Goal: Check status

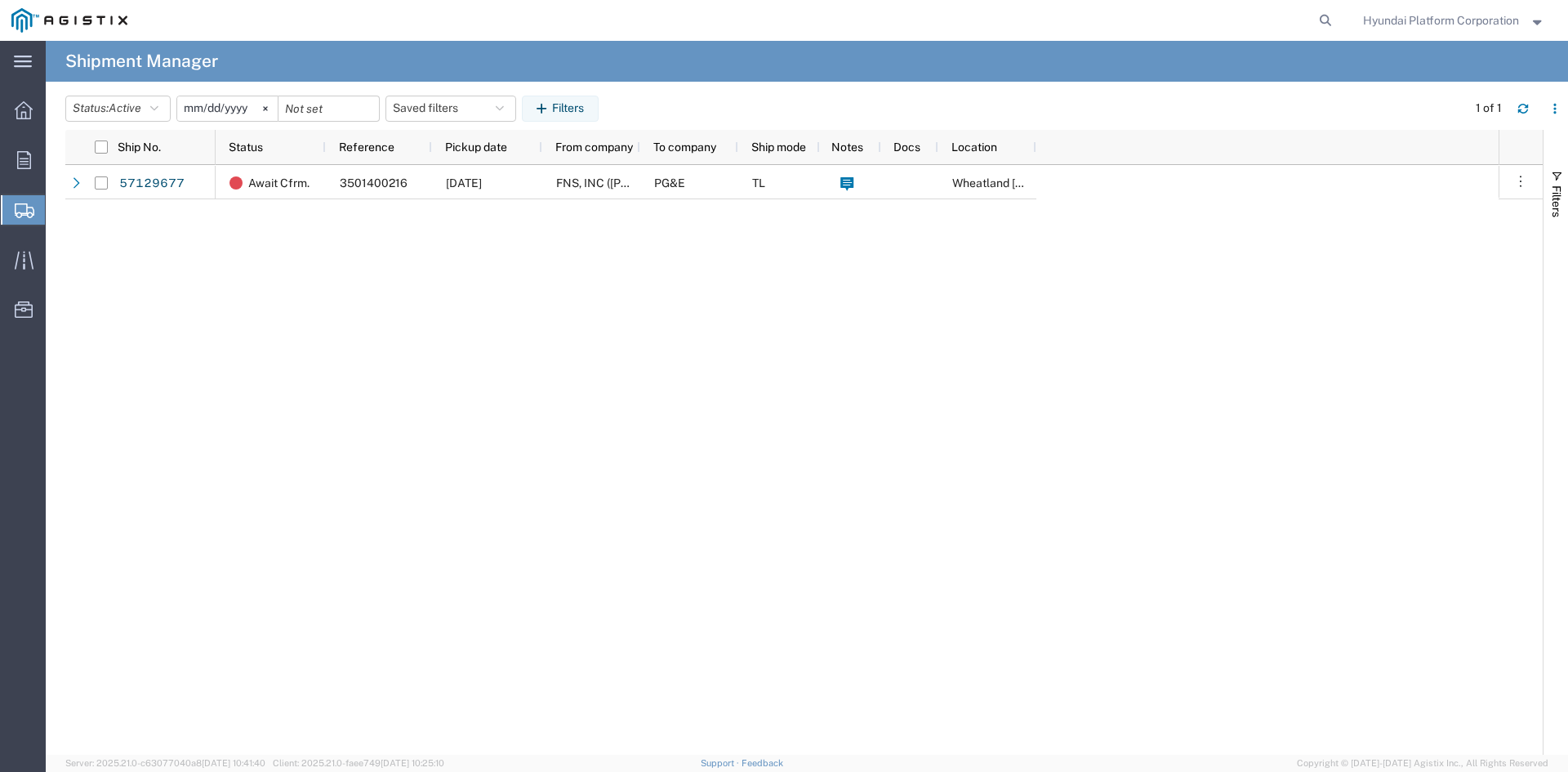
click at [0, 0] on span "Shipment Manager" at bounding box center [0, 0] width 0 height 0
click at [1220, 312] on div "Await Cfrm. 3501400216 10/16/2025 FNS, INC (Harmon)(C/O Hyundai Corporation) PG…" at bounding box center [856, 459] width 1283 height 589
drag, startPoint x: 1220, startPoint y: 312, endPoint x: 1195, endPoint y: 330, distance: 30.8
click at [1195, 330] on div "Await Cfrm. 3501400216 10/16/2025 FNS, INC (Harmon)(C/O Hyundai Corporation) PG…" at bounding box center [856, 459] width 1283 height 589
click at [1055, 373] on div "Await Cfrm. 3501400216 10/16/2025 FNS, INC (Harmon)(C/O Hyundai Corporation) PG…" at bounding box center [856, 459] width 1283 height 589
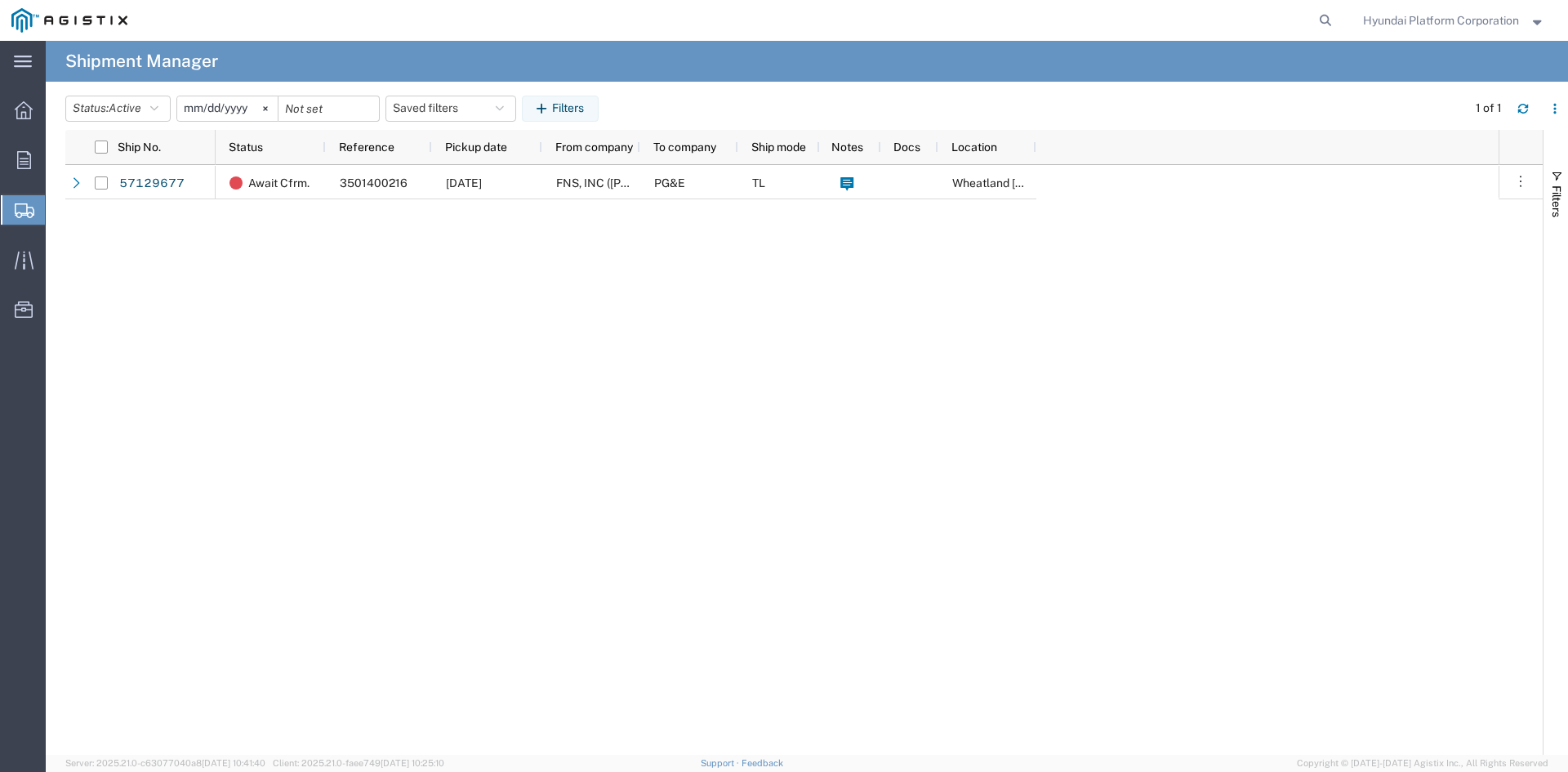
click at [853, 380] on div "Await Cfrm. 3501400216 10/16/2025 FNS, INC (Harmon)(C/O Hyundai Corporation) PG…" at bounding box center [856, 459] width 1283 height 589
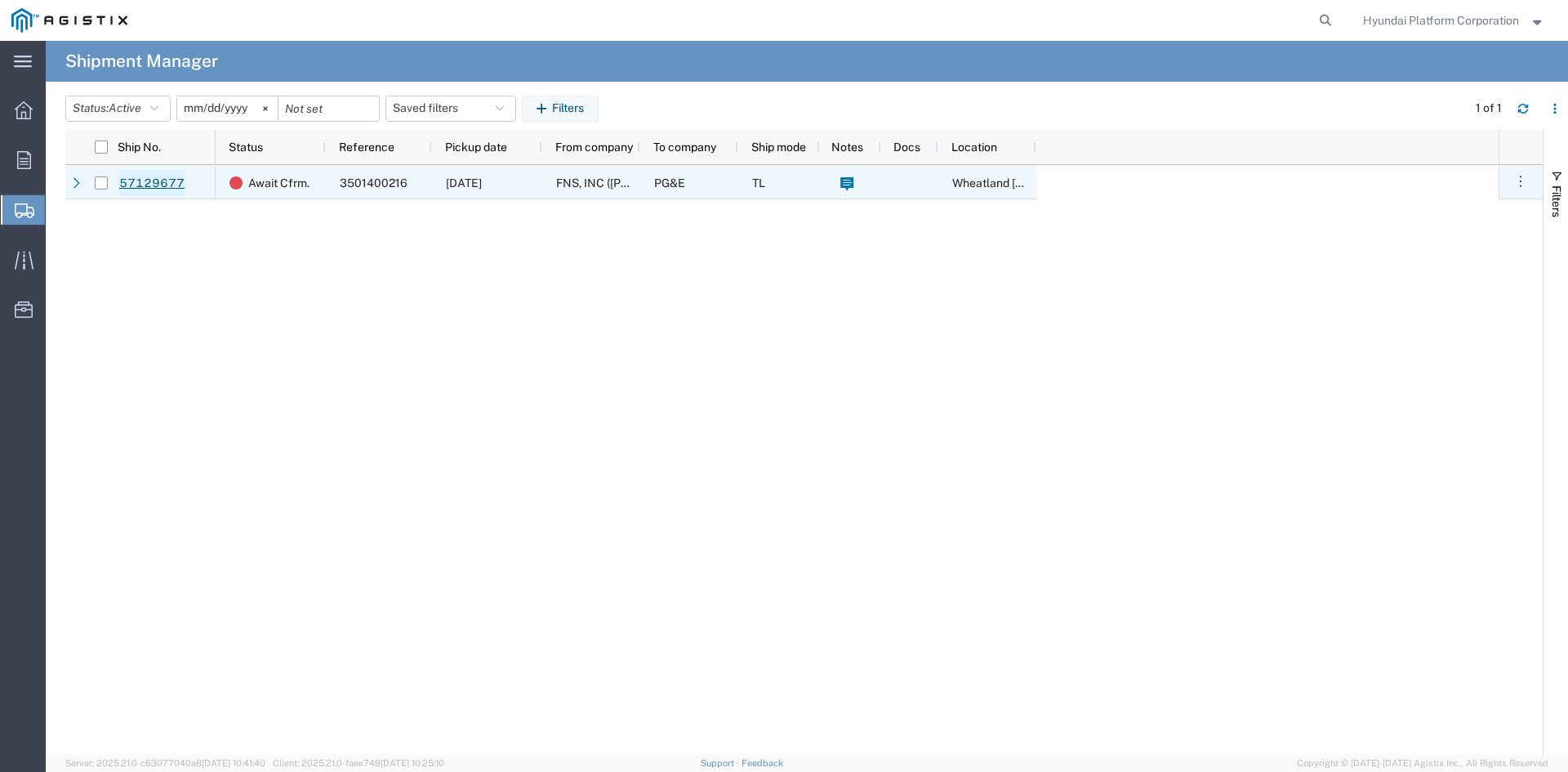
click at [168, 194] on link "57129677" at bounding box center [151, 183] width 67 height 26
